Goal: Transaction & Acquisition: Purchase product/service

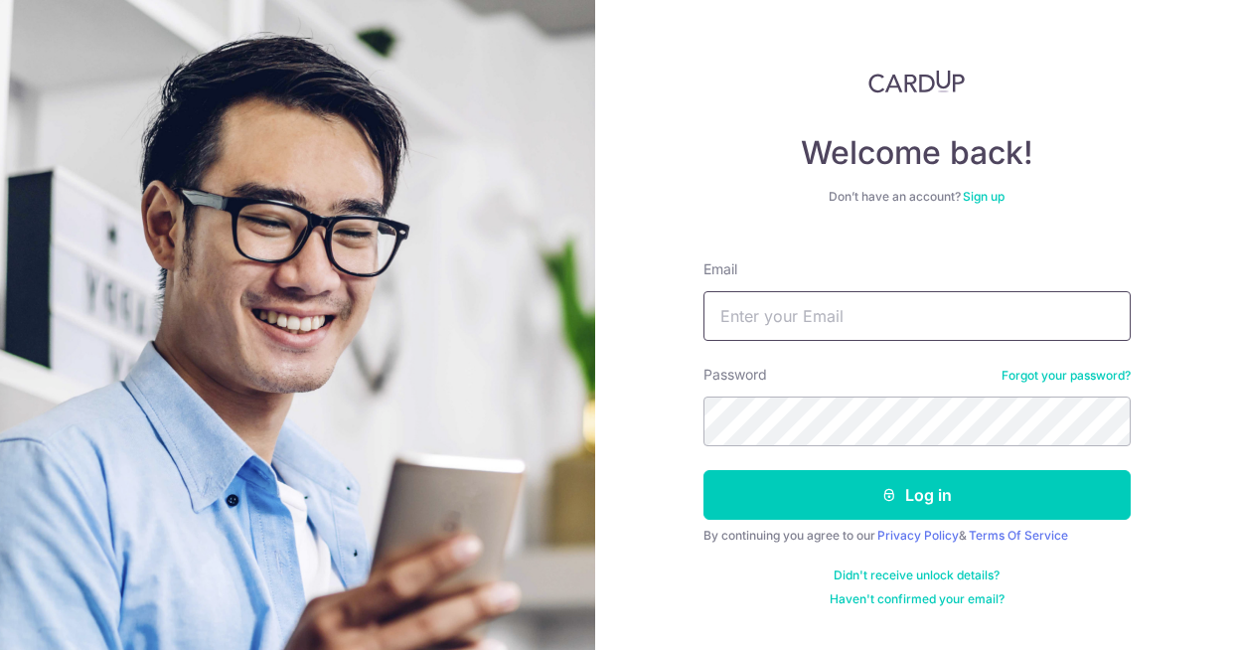
type input "[PERSON_NAME][EMAIL_ADDRESS][DOMAIN_NAME]"
click at [704, 470] on button "Log in" at bounding box center [917, 495] width 427 height 50
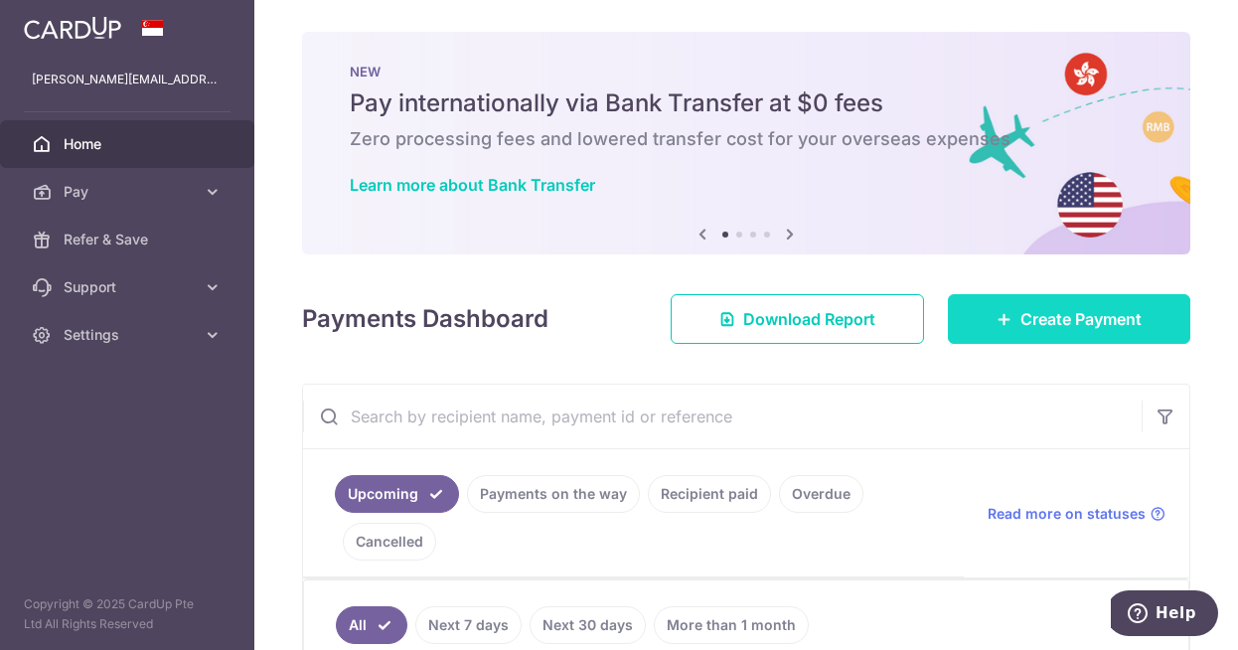
click at [1057, 331] on link "Create Payment" at bounding box center [1069, 319] width 242 height 50
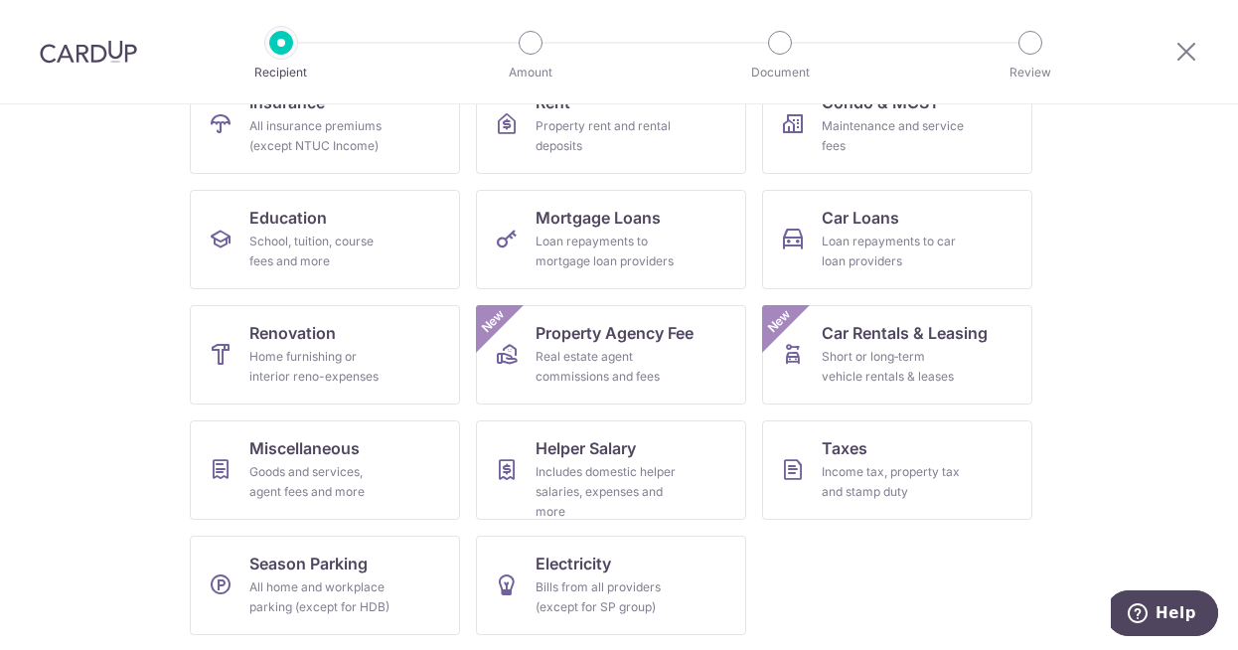
scroll to position [139, 0]
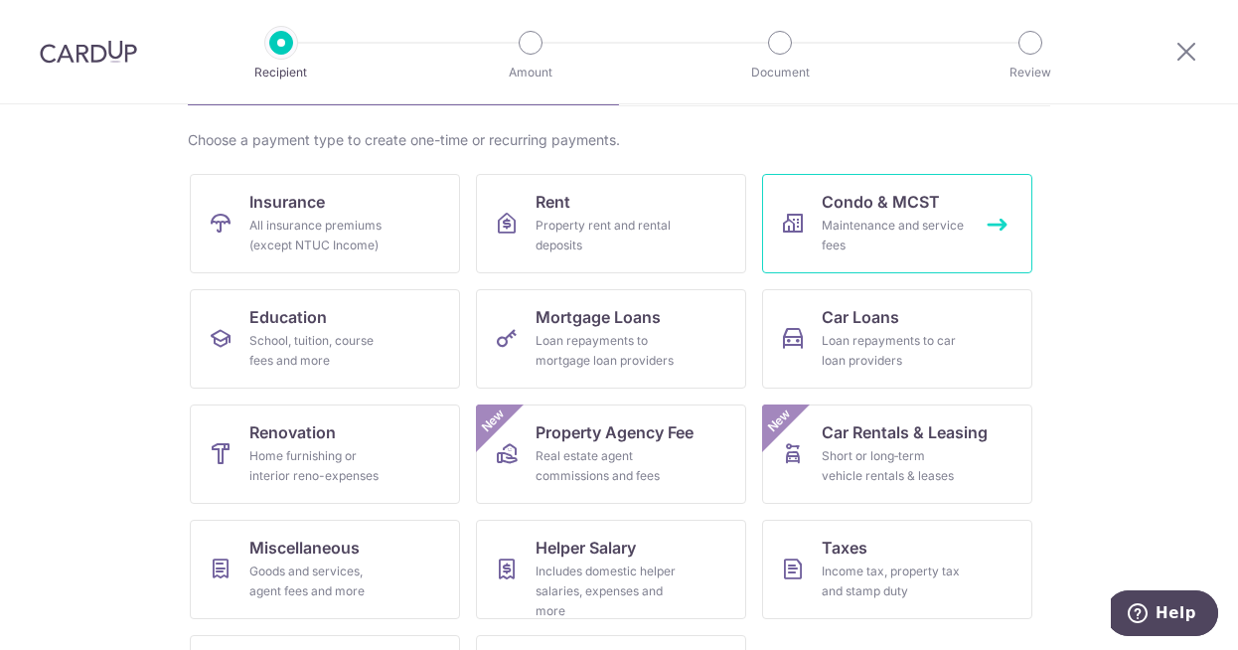
click at [852, 228] on div "Maintenance and service fees" at bounding box center [893, 236] width 143 height 40
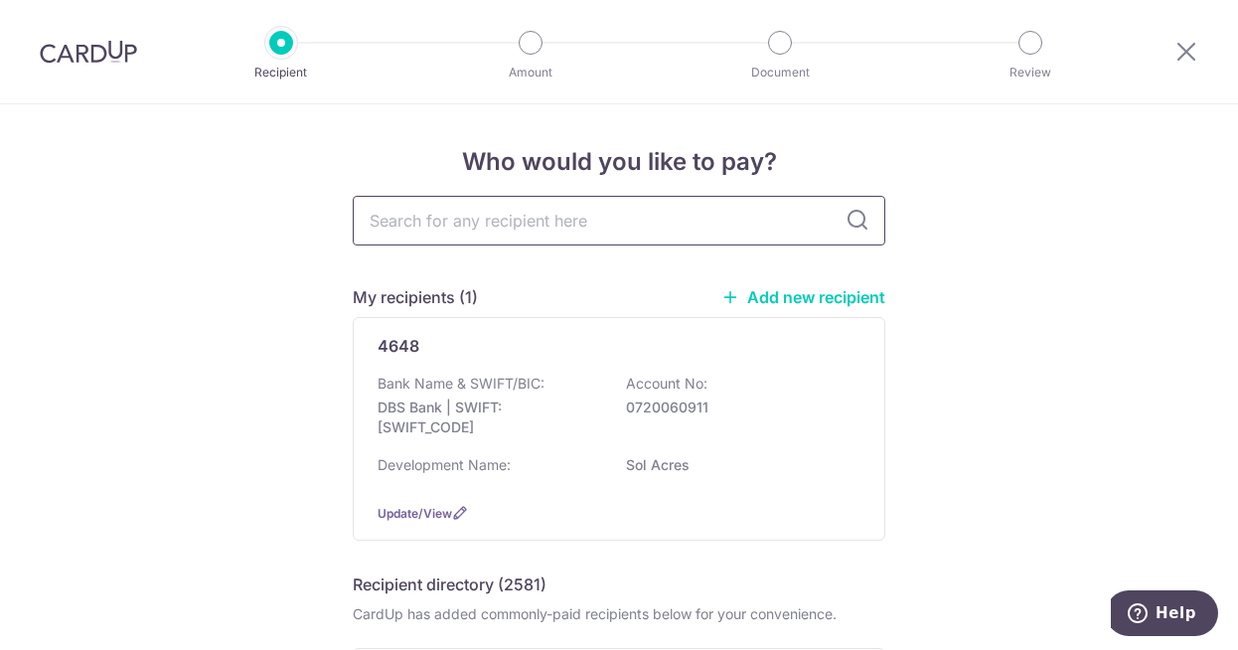
click at [530, 207] on input "text" at bounding box center [619, 221] width 533 height 50
click at [825, 303] on link "Add new recipient" at bounding box center [803, 297] width 164 height 20
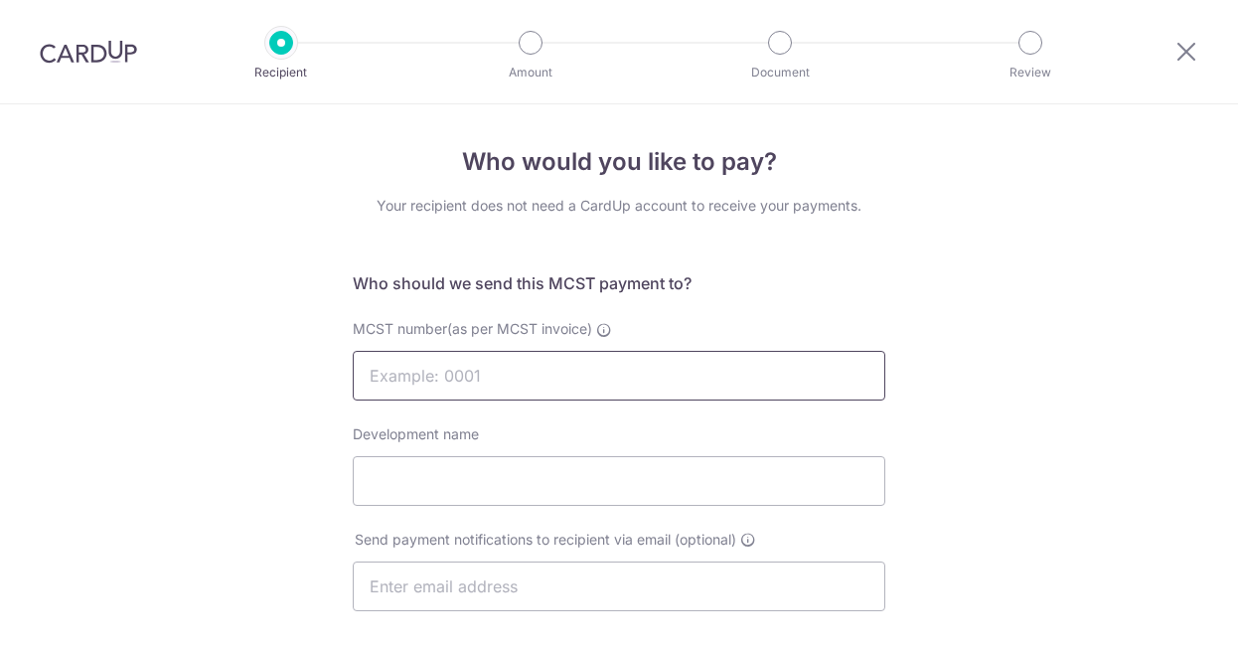
click at [475, 374] on input "MCST number(as per MCST invoice)" at bounding box center [619, 376] width 533 height 50
click at [626, 375] on input "MCST number(as per MCST invoice)" at bounding box center [619, 376] width 533 height 50
click at [217, 469] on div "Who would you like to pay? Your recipient does not need a CardUp account to rec…" at bounding box center [619, 629] width 1238 height 1051
click at [425, 378] on input "MCST number(as per MCST invoice)" at bounding box center [619, 376] width 533 height 50
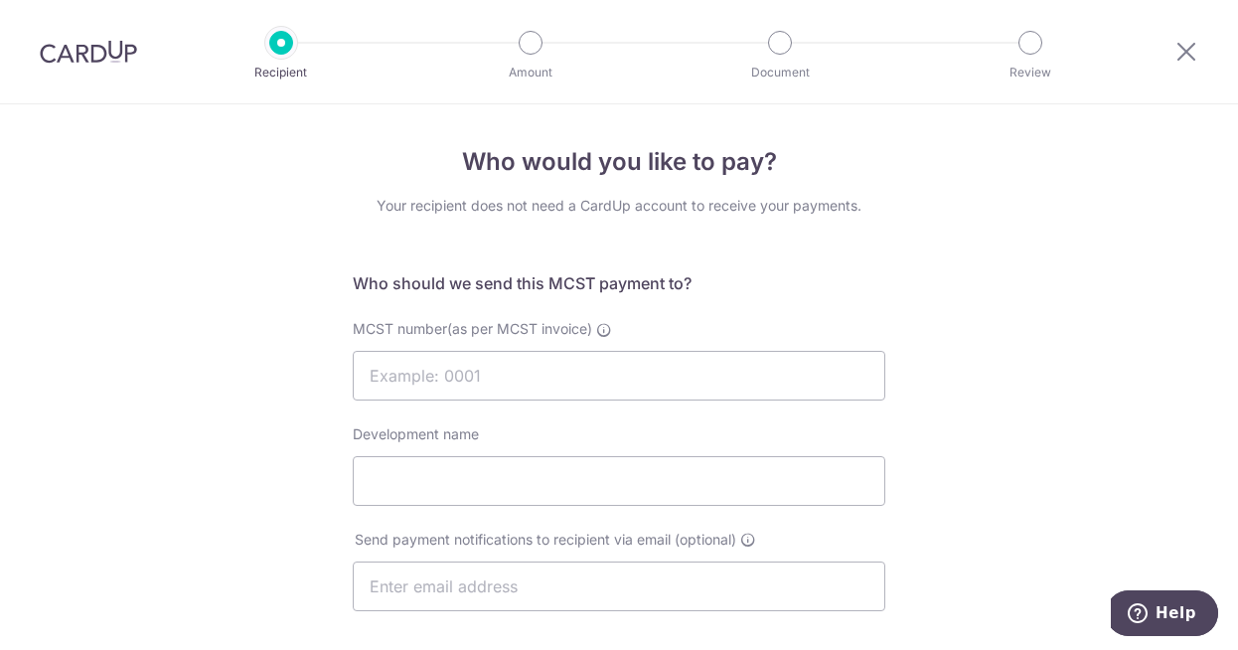
click at [1069, 343] on div "Who would you like to pay? Your recipient does not need a CardUp account to rec…" at bounding box center [619, 629] width 1238 height 1051
drag, startPoint x: 1193, startPoint y: 57, endPoint x: 721, endPoint y: 106, distance: 473.7
click at [1193, 57] on icon at bounding box center [1187, 51] width 24 height 25
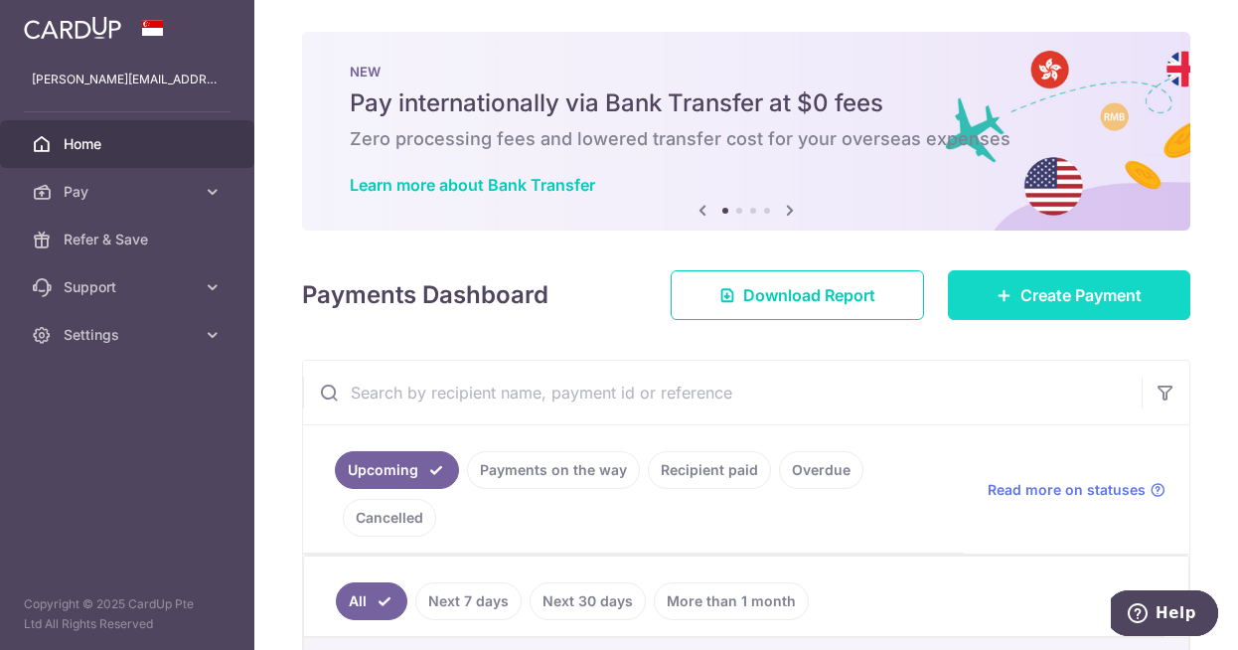
click at [982, 297] on link "Create Payment" at bounding box center [1069, 295] width 242 height 50
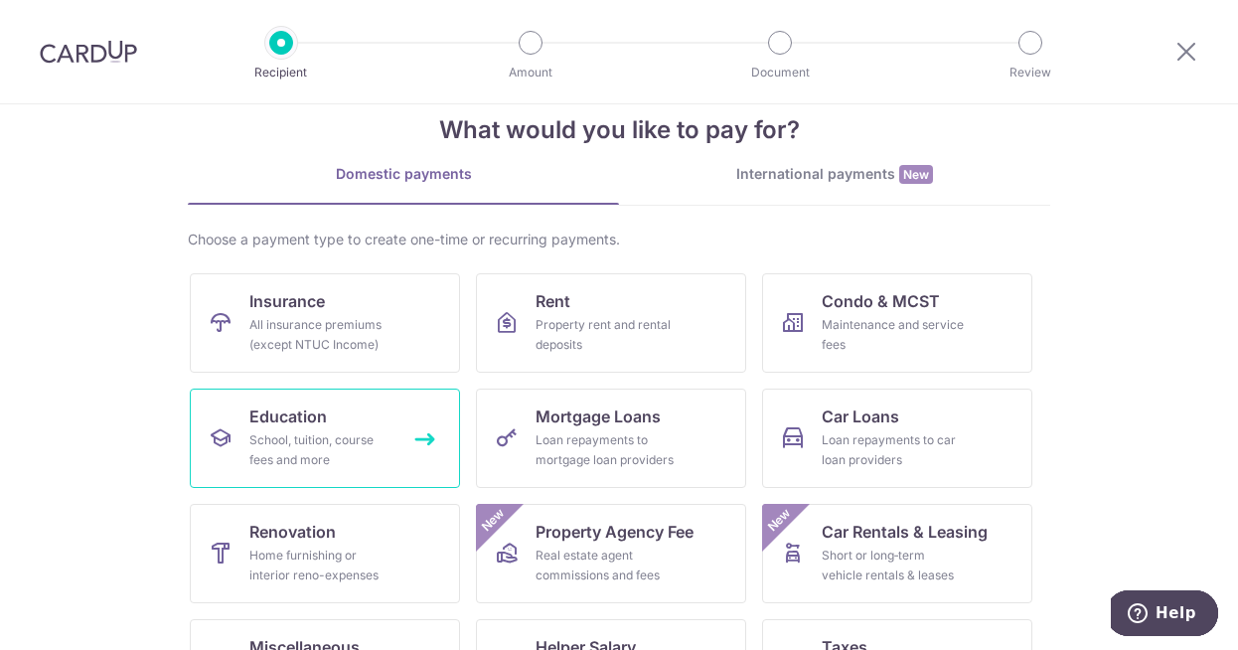
scroll to position [239, 0]
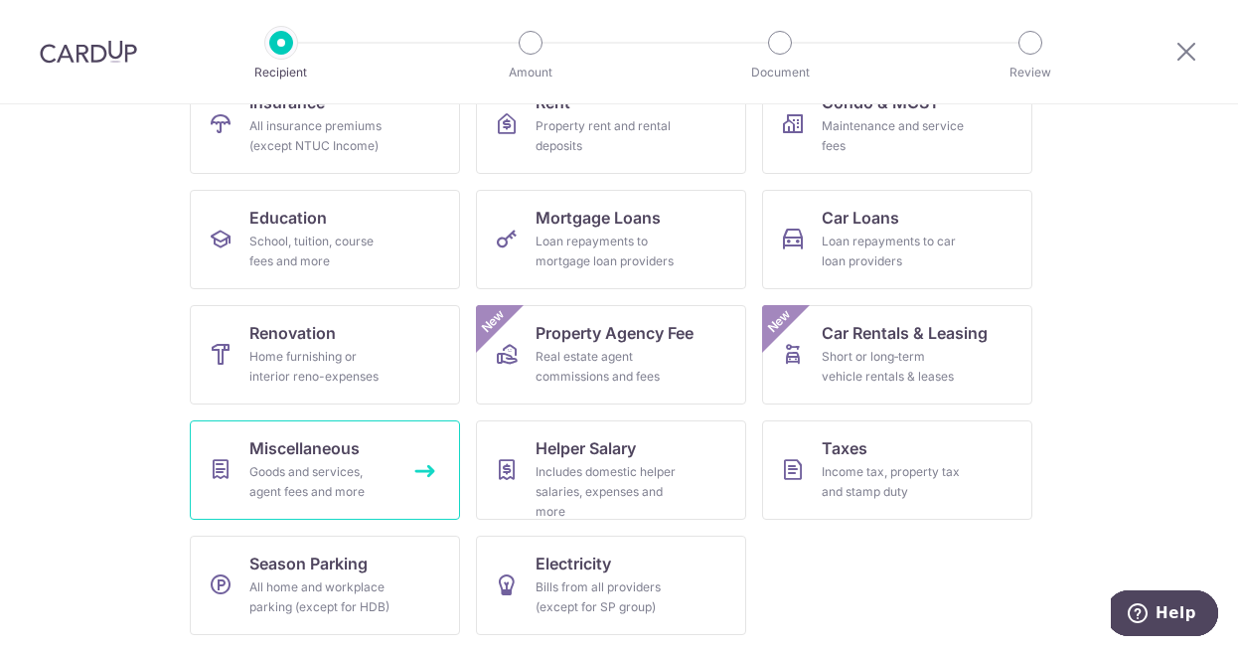
click at [368, 457] on link "Miscellaneous Goods and services, agent fees and more" at bounding box center [325, 469] width 270 height 99
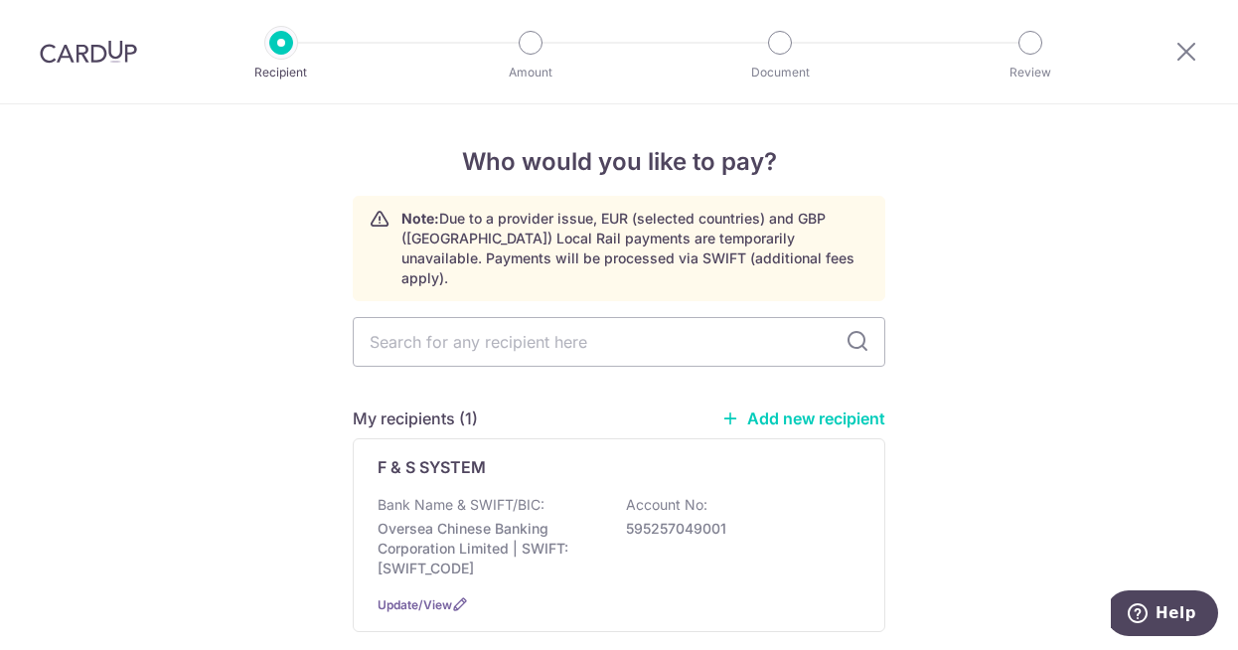
click at [774, 408] on link "Add new recipient" at bounding box center [803, 418] width 164 height 20
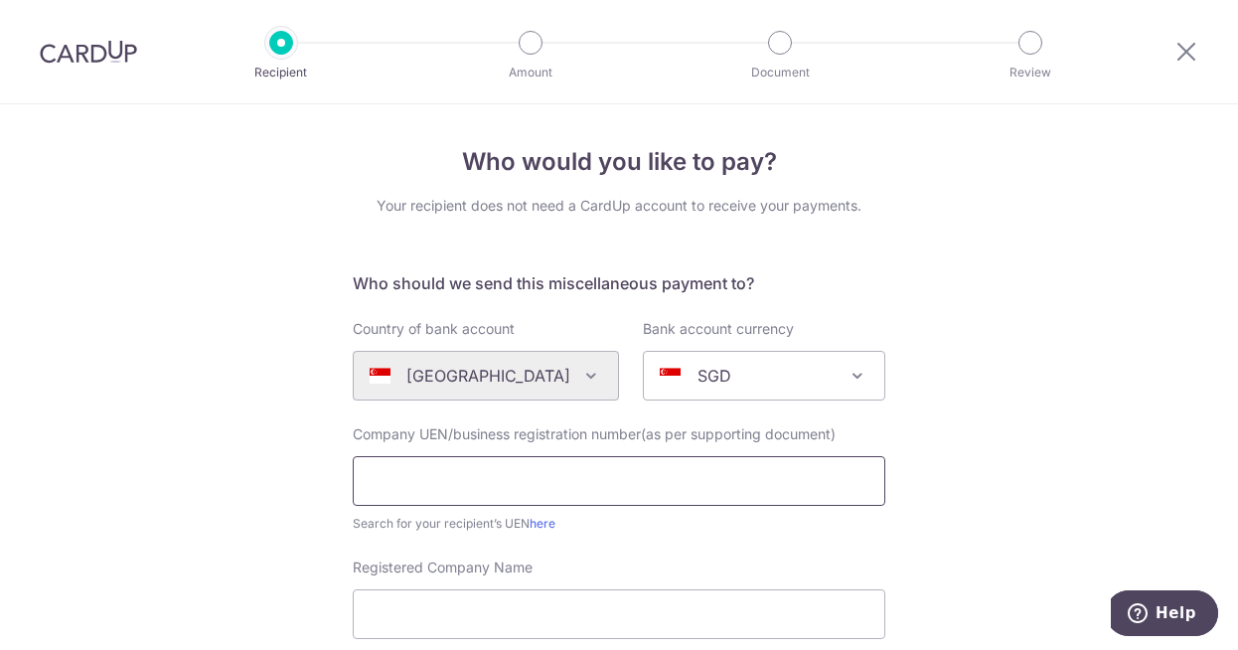
click at [653, 480] on input "text" at bounding box center [619, 481] width 533 height 50
click at [1198, 51] on div at bounding box center [1186, 51] width 103 height 103
click at [1183, 56] on icon at bounding box center [1187, 51] width 24 height 25
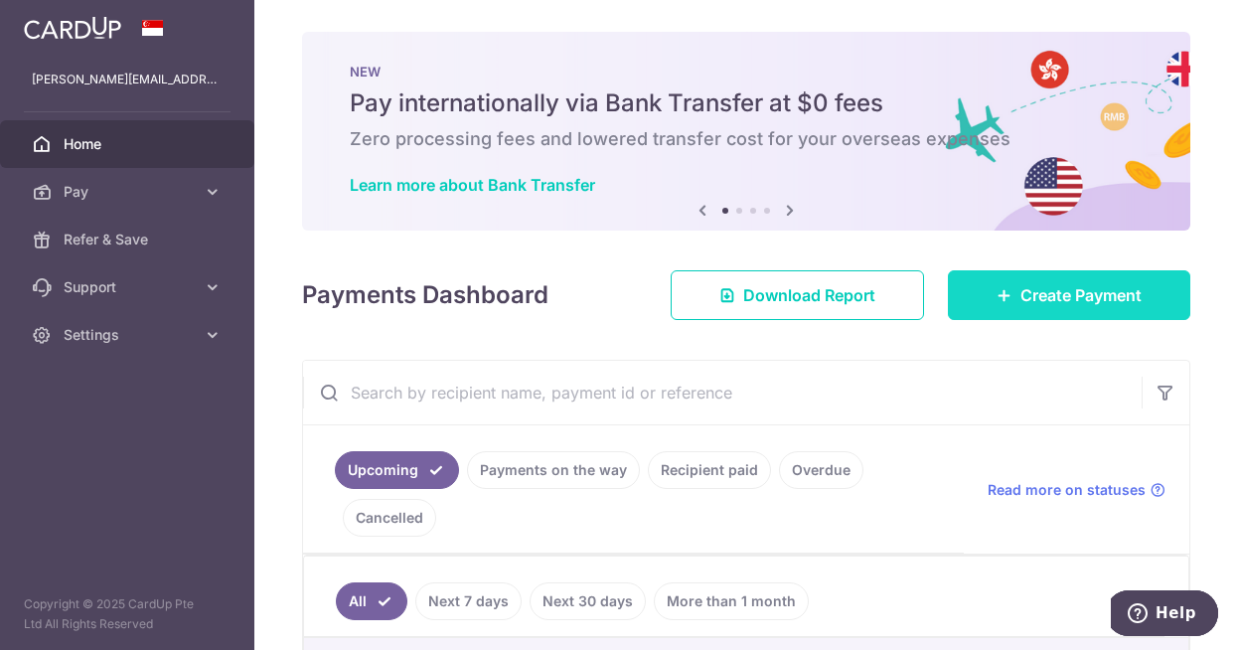
click at [1047, 284] on span "Create Payment" at bounding box center [1081, 295] width 121 height 24
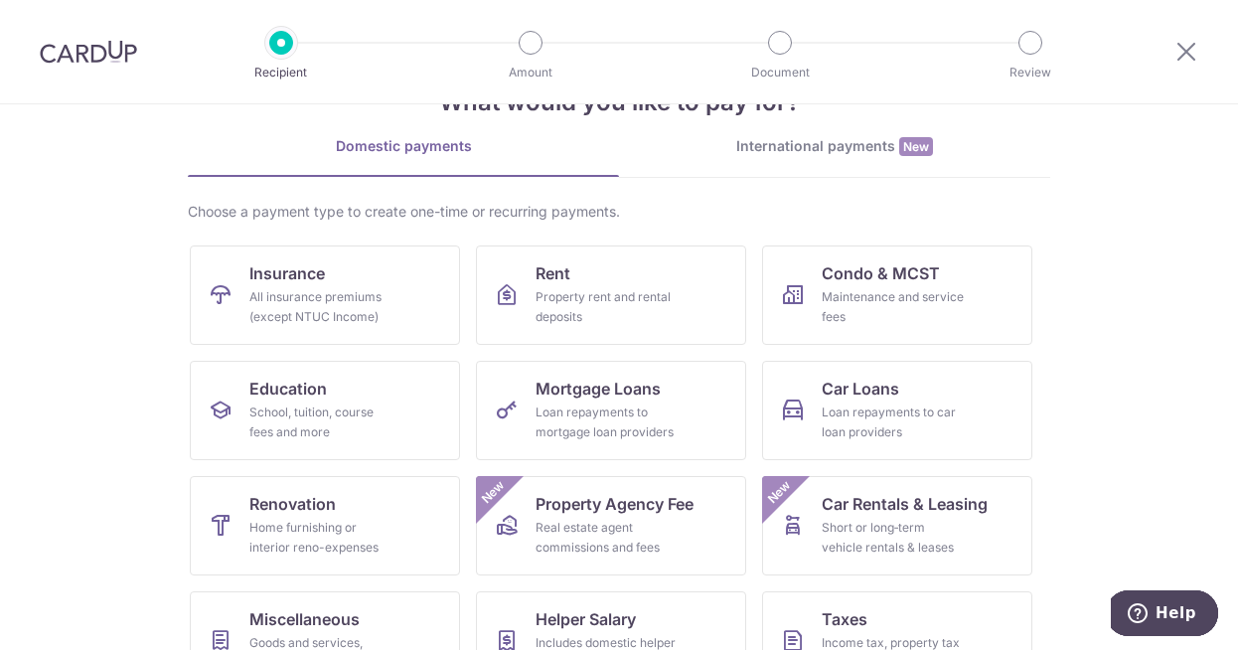
scroll to position [40, 0]
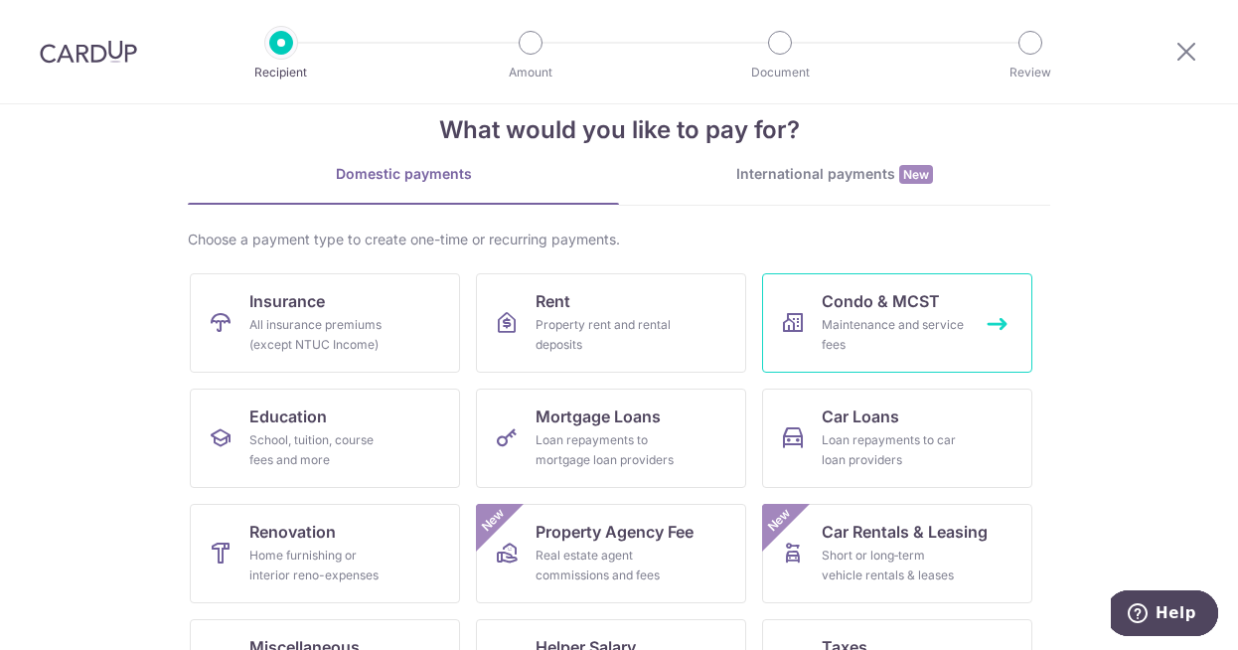
click at [921, 331] on div "Maintenance and service fees" at bounding box center [893, 335] width 143 height 40
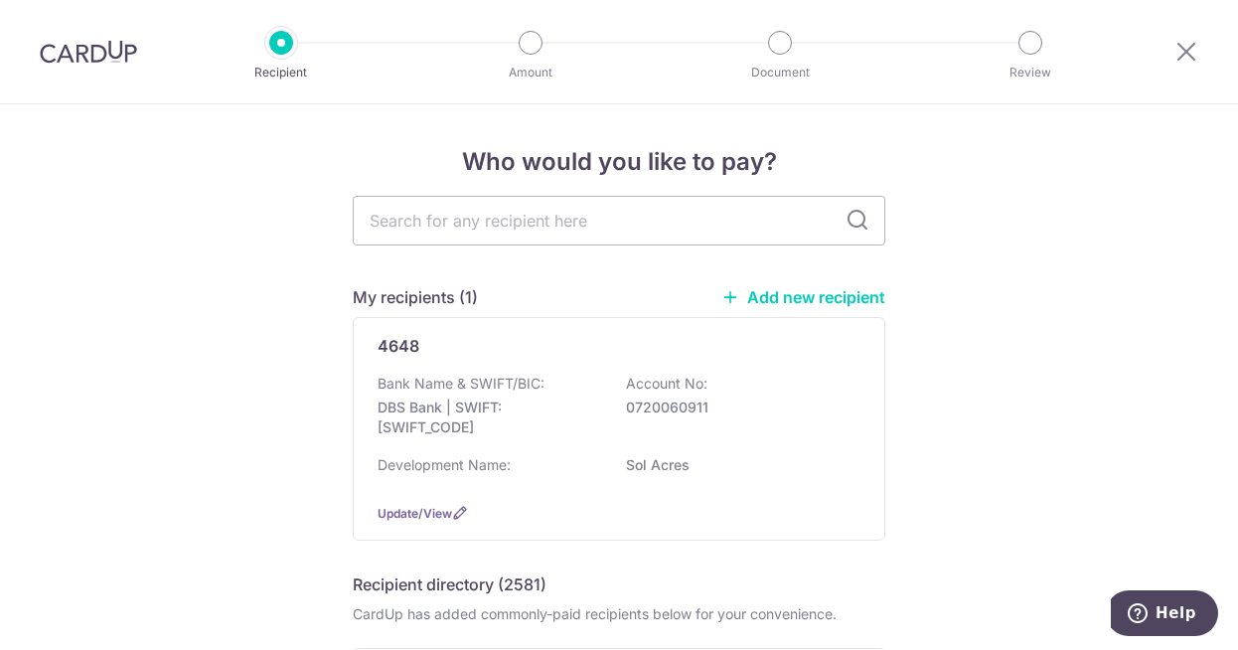
click at [818, 300] on link "Add new recipient" at bounding box center [803, 297] width 164 height 20
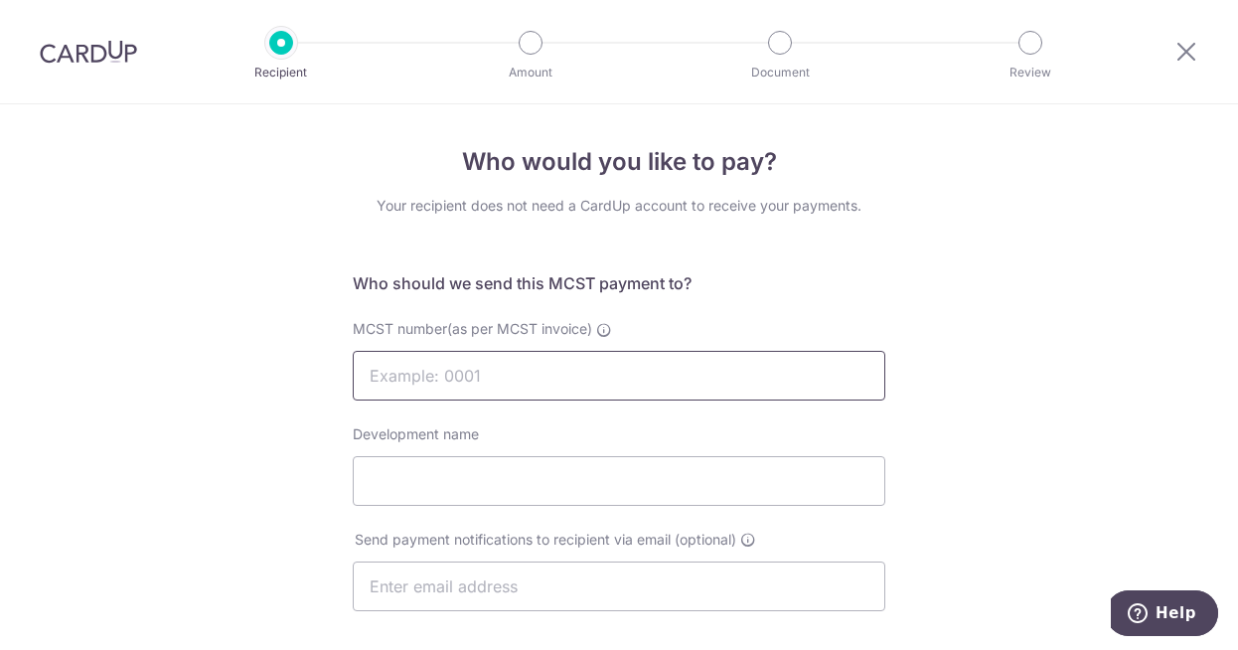
click at [654, 379] on input "MCST number(as per MCST invoice)" at bounding box center [619, 376] width 533 height 50
